Goal: Task Accomplishment & Management: Complete application form

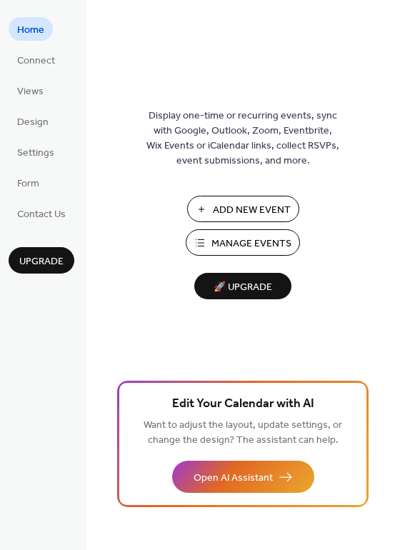
click at [244, 246] on span "Manage Events" at bounding box center [251, 243] width 80 height 15
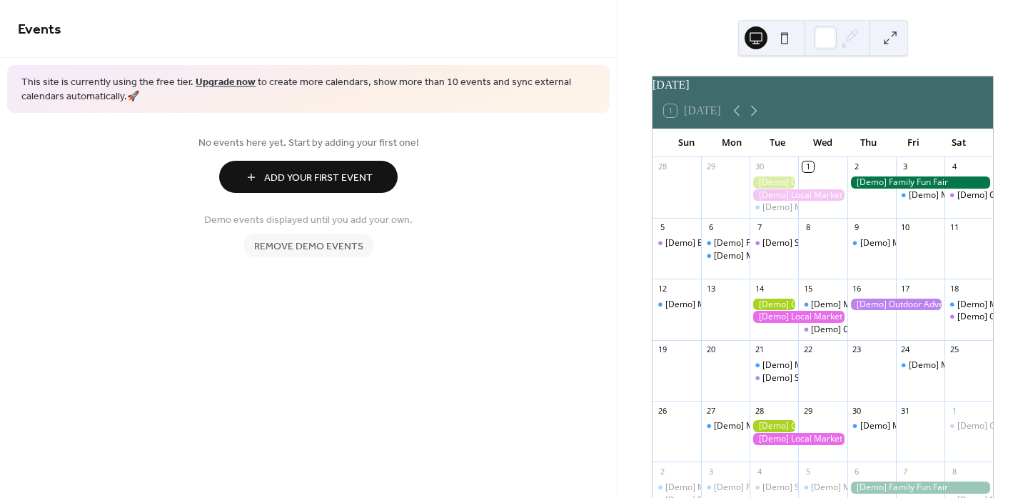
click at [349, 171] on span "Add Your First Event" at bounding box center [318, 178] width 109 height 15
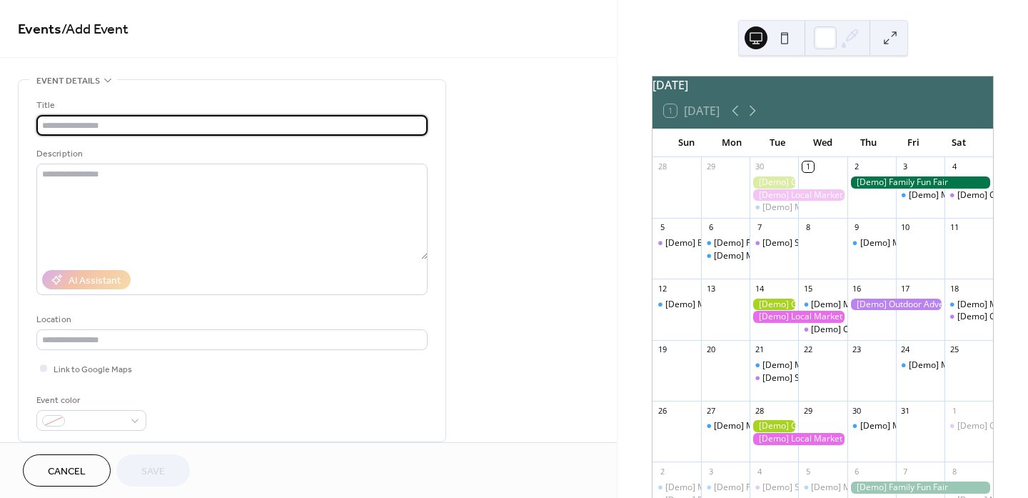
click at [71, 120] on input "text" at bounding box center [231, 125] width 391 height 21
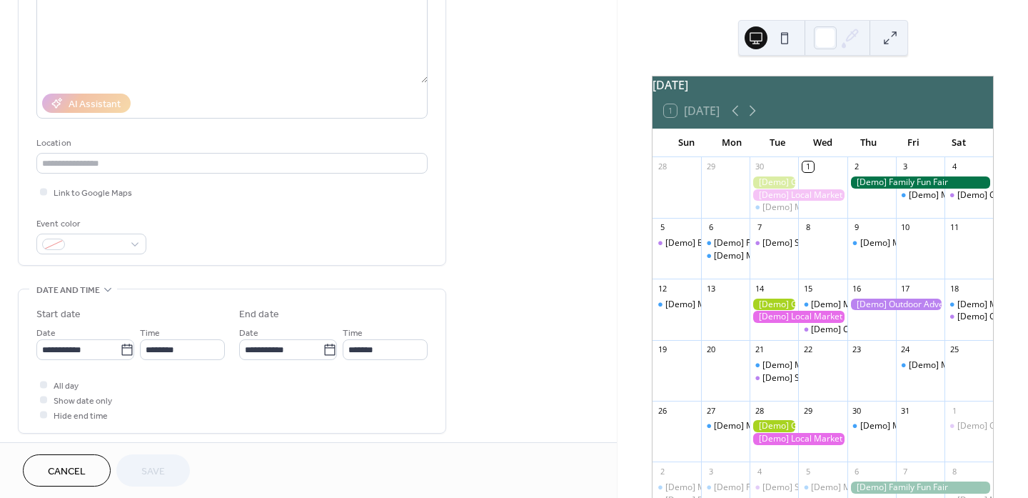
scroll to position [178, 0]
click at [126, 159] on input "text" at bounding box center [231, 161] width 391 height 21
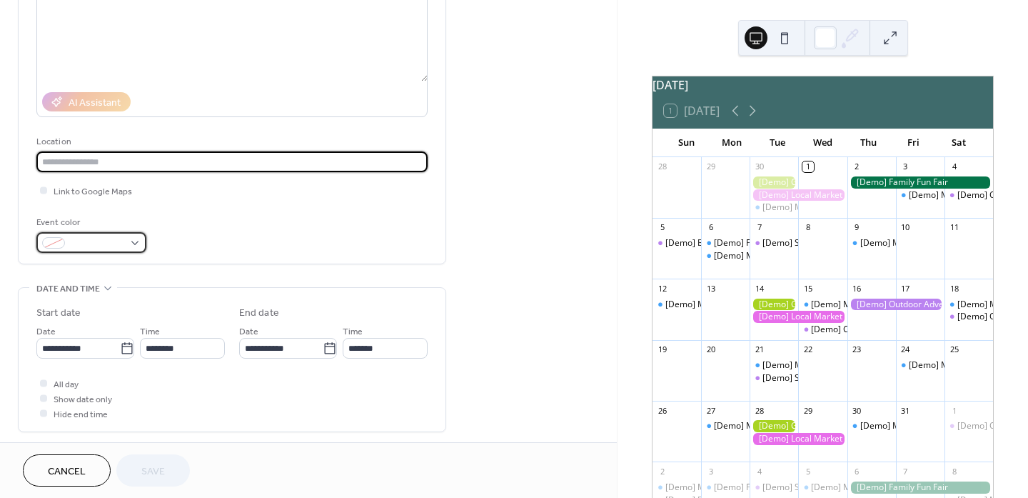
click at [100, 241] on span at bounding box center [97, 243] width 53 height 15
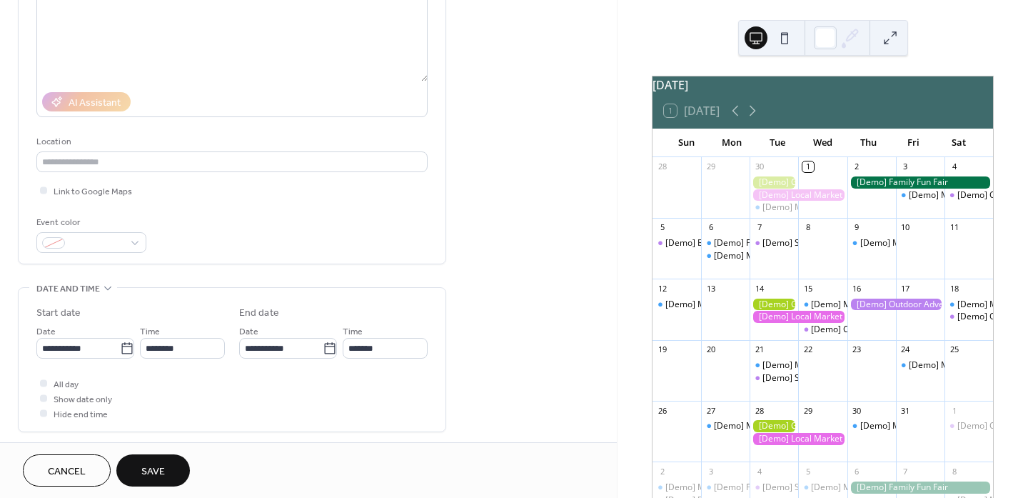
click at [329, 241] on div "Event color" at bounding box center [231, 234] width 391 height 38
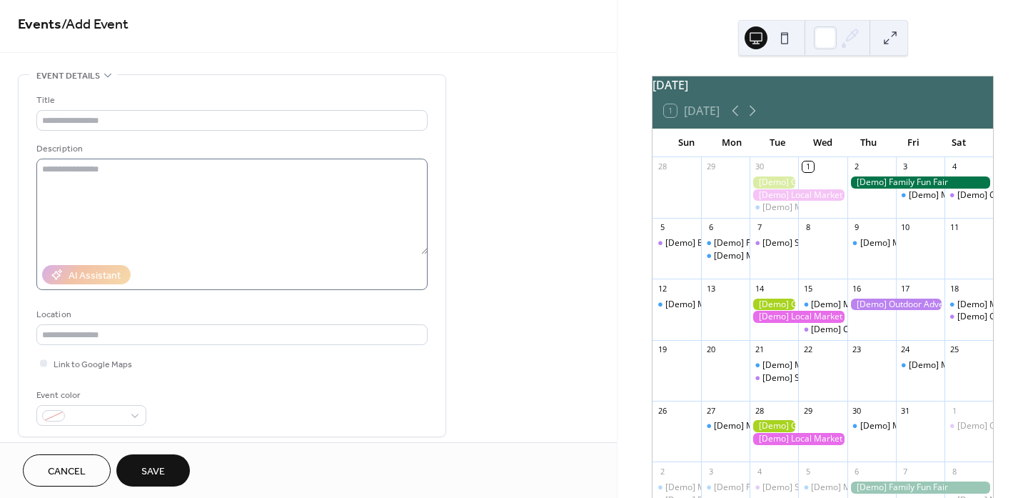
scroll to position [0, 0]
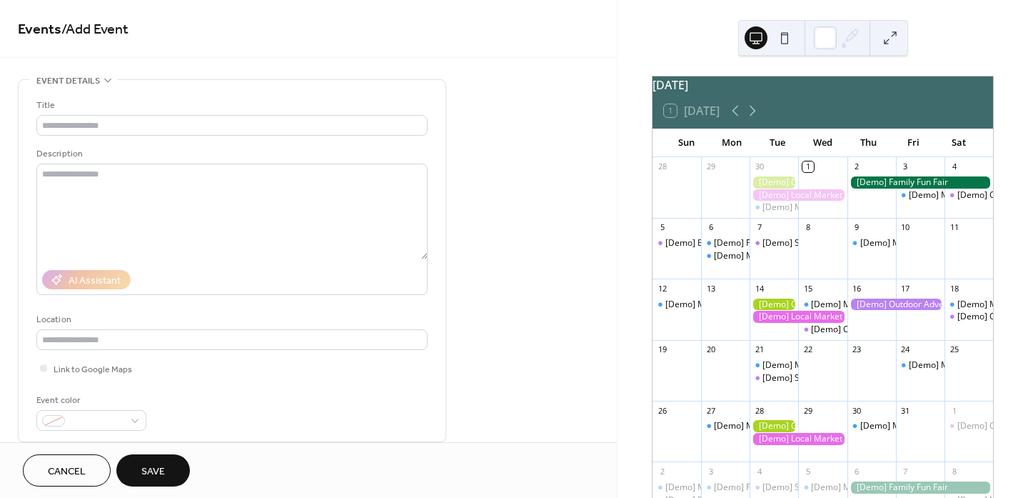
click at [141, 109] on div "Title" at bounding box center [230, 105] width 389 height 15
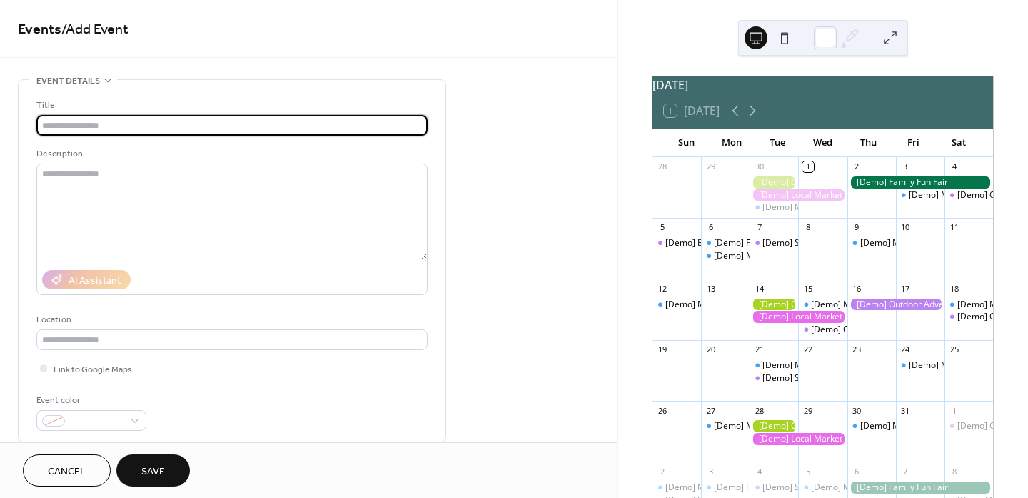
click at [139, 131] on input "text" at bounding box center [231, 125] width 391 height 21
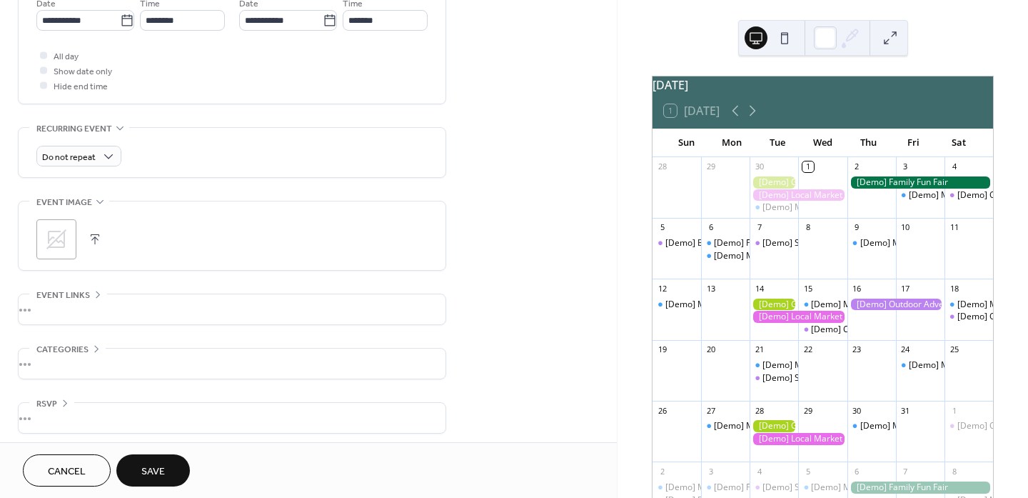
scroll to position [511, 0]
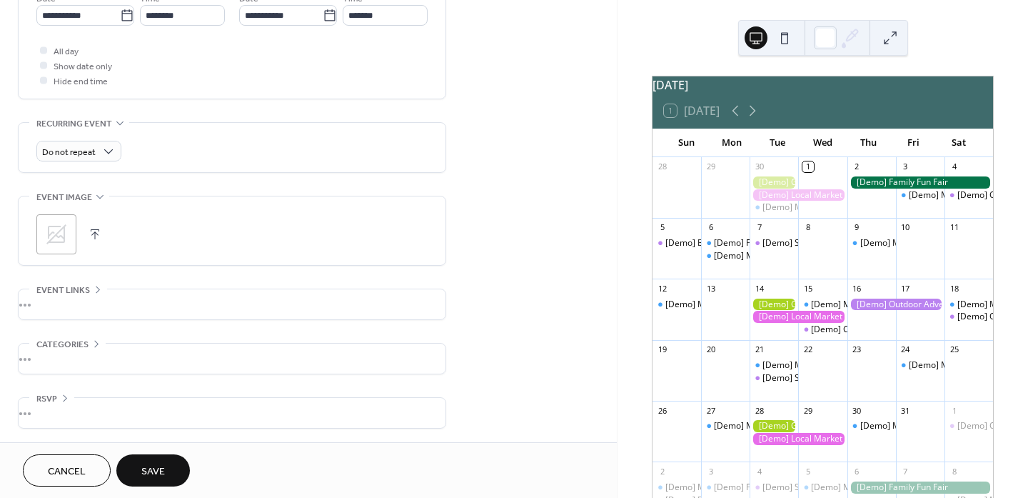
type input "****"
click at [139, 461] on button "Save" at bounding box center [153, 470] width 74 height 32
